Goal: Find specific page/section: Find specific page/section

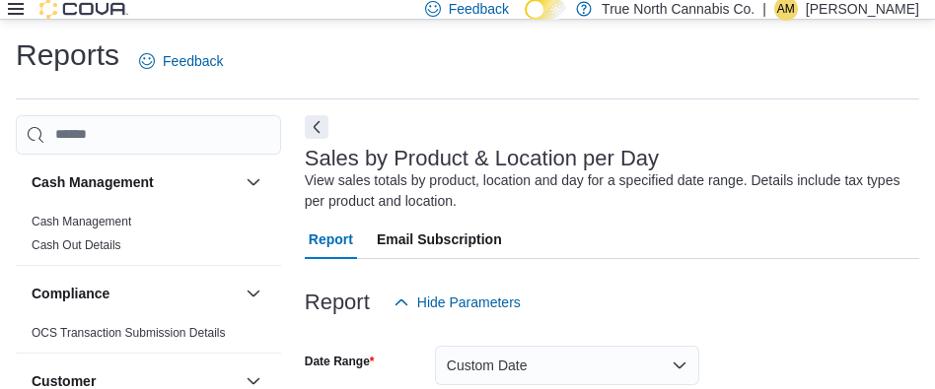
click at [6, 11] on div "Feedback Dark Mode True North Cannabis Co. | AM Aaron McConnell" at bounding box center [467, 10] width 935 height 20
click at [13, 12] on icon at bounding box center [16, 9] width 16 height 16
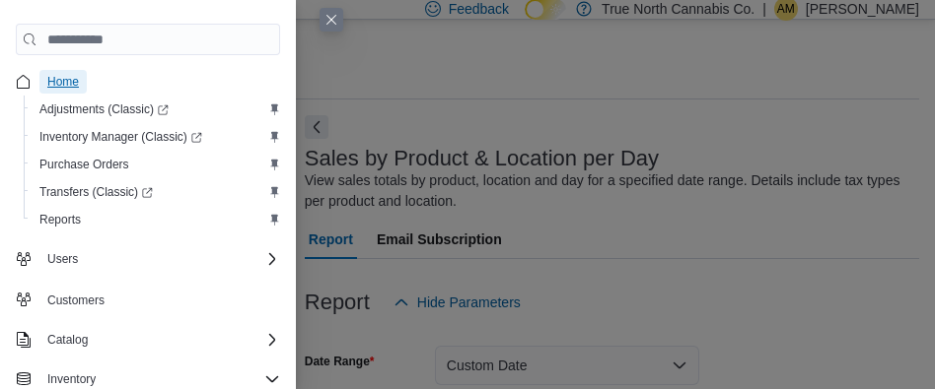
click at [51, 77] on span "Home" at bounding box center [63, 82] width 32 height 16
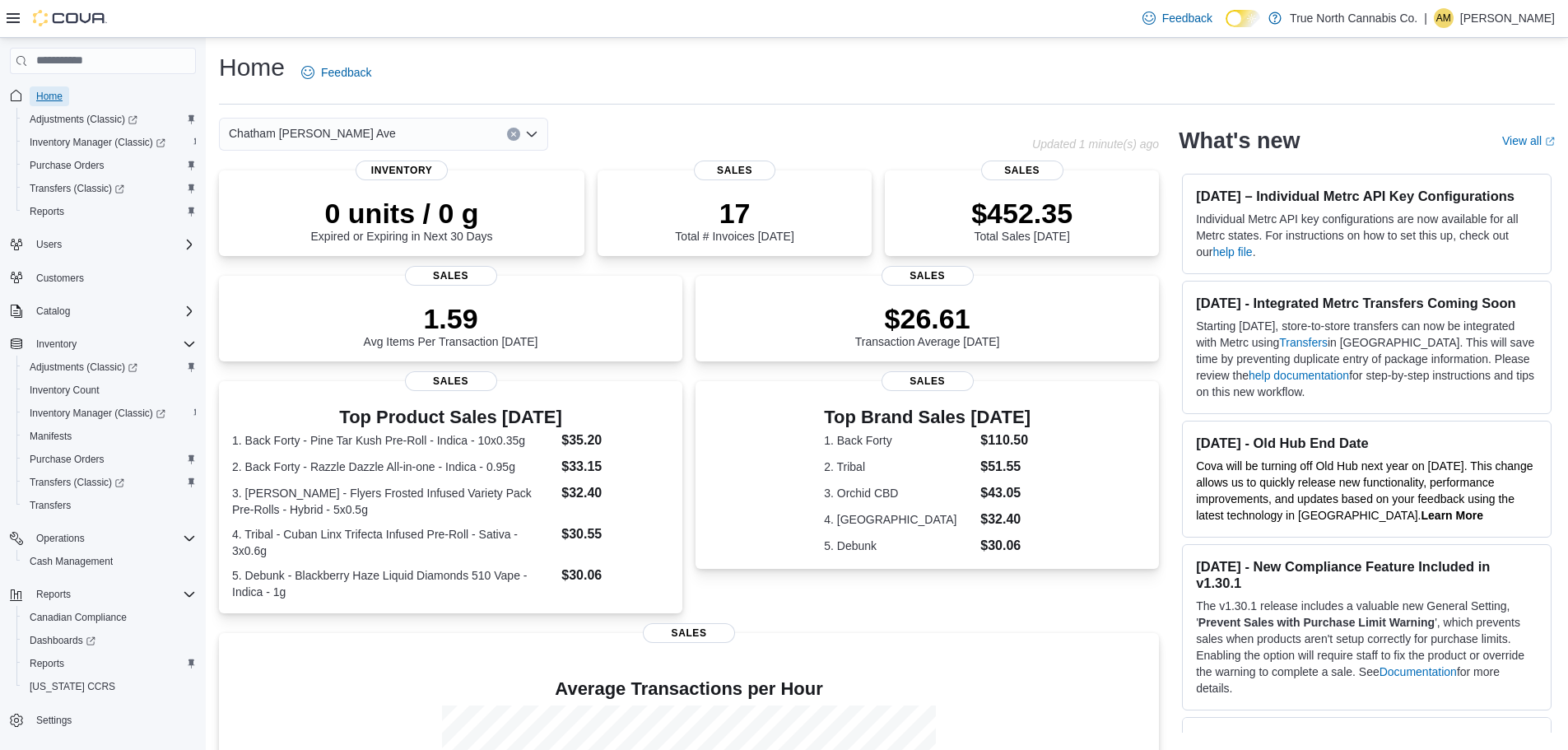
click at [48, 99] on span "Home" at bounding box center [49, 96] width 27 height 13
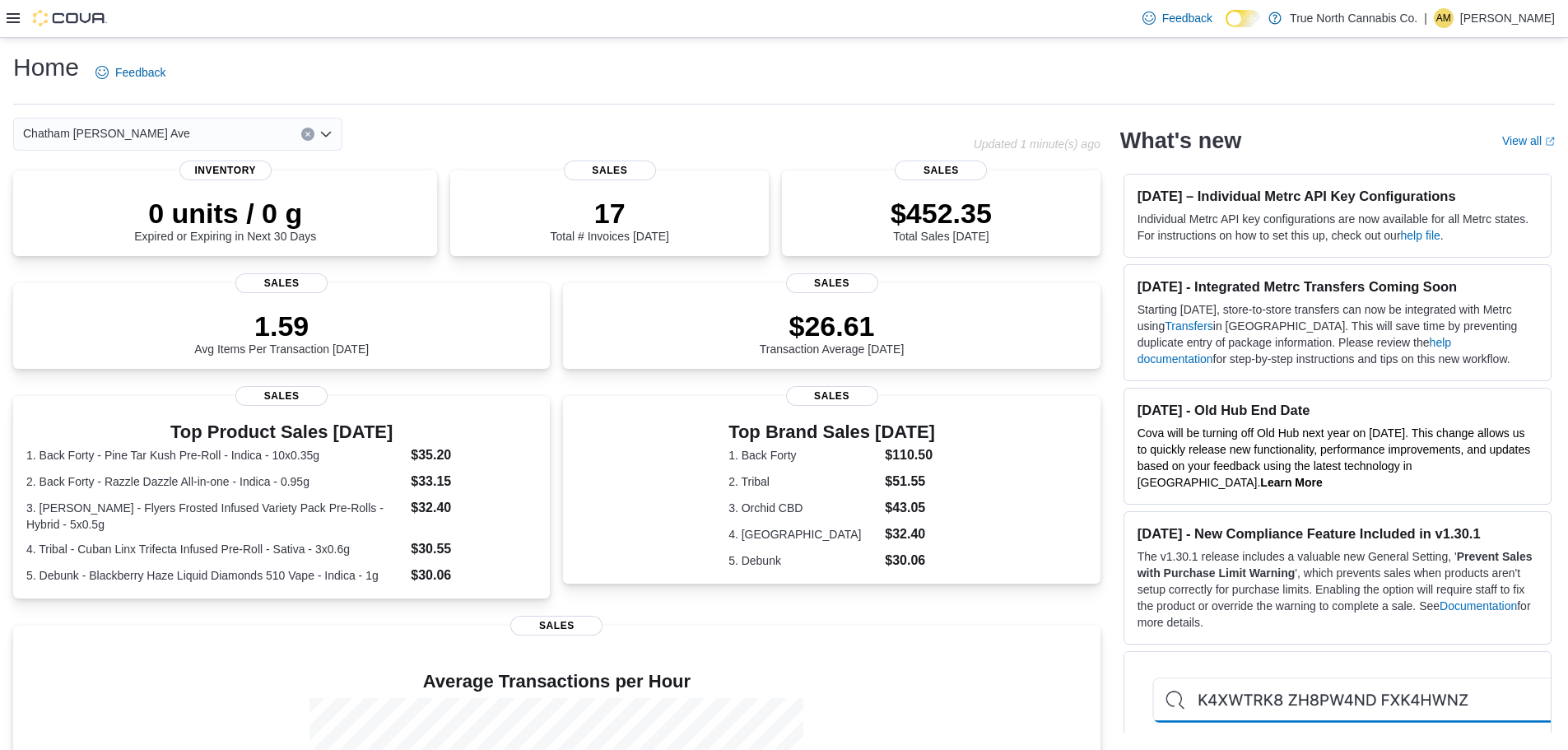
click at [9, 19] on icon at bounding box center [13, 18] width 13 height 10
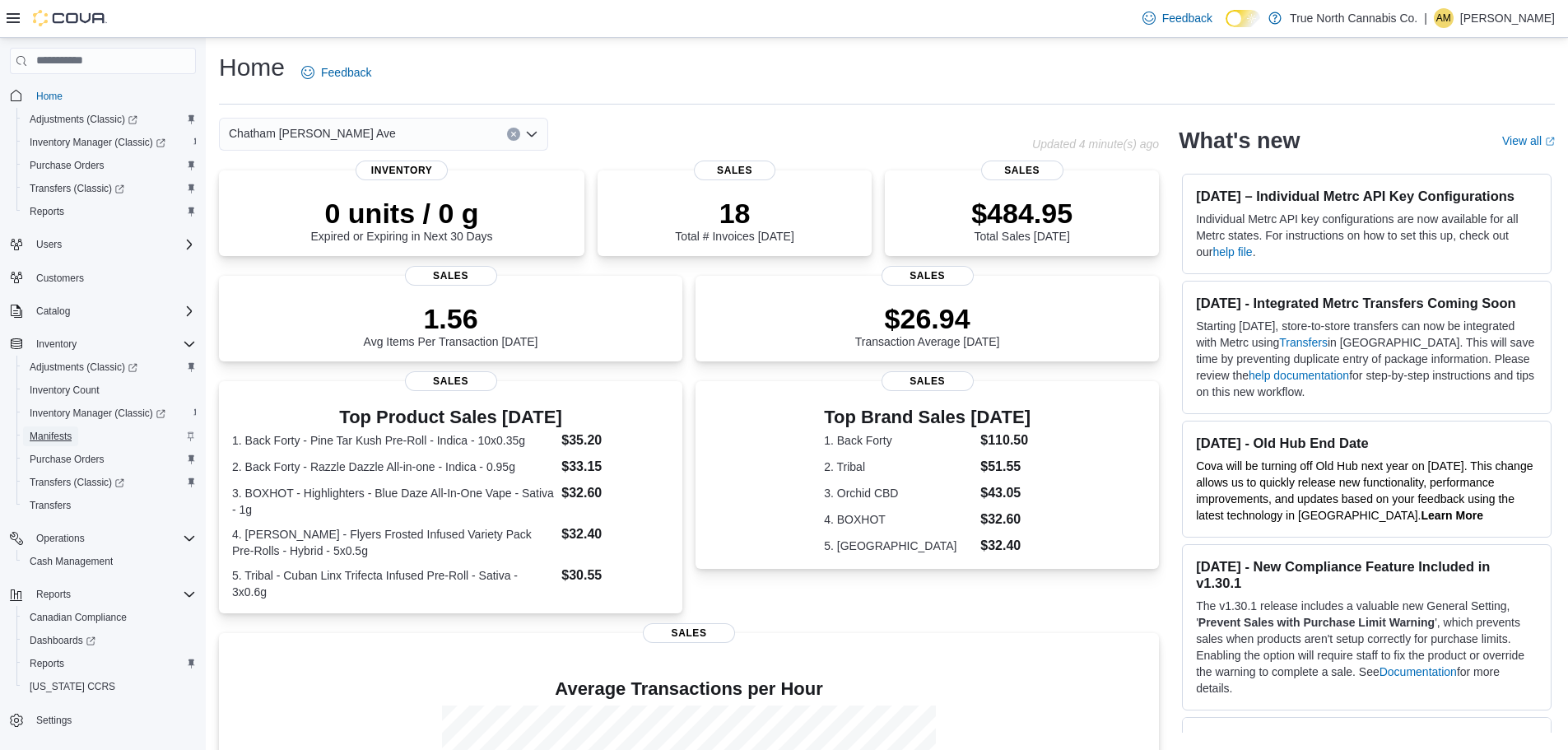
click at [46, 437] on span "Manifests" at bounding box center [50, 437] width 42 height 13
